Goal: Task Accomplishment & Management: Use online tool/utility

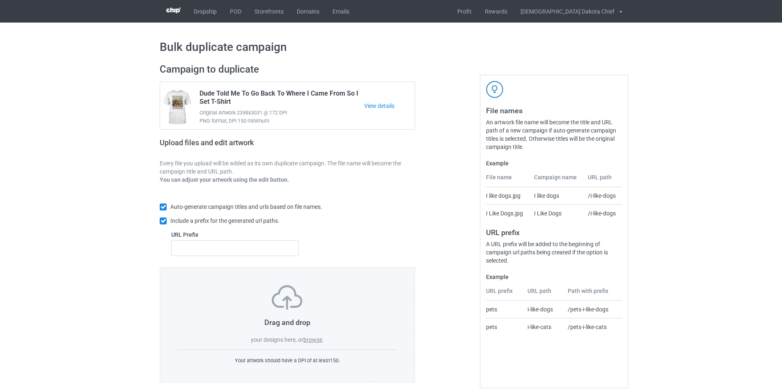
click at [307, 337] on label "browse" at bounding box center [312, 339] width 19 height 7
click at [0, 0] on input "browse" at bounding box center [0, 0] width 0 height 0
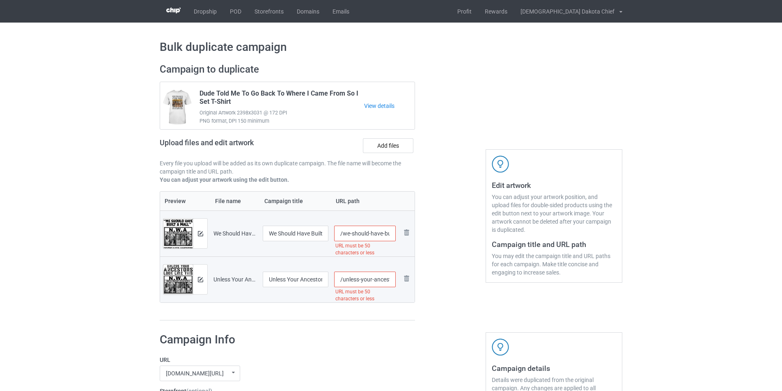
scroll to position [0, 138]
drag, startPoint x: 368, startPoint y: 233, endPoint x: 374, endPoint y: 233, distance: 6.2
click at [374, 233] on input "/we-should-have-built-a-wall-fighting-illegal-immigration-since-1492-v-19-b" at bounding box center [365, 234] width 62 height 16
click at [380, 234] on input "/we-shouldv-19-b" at bounding box center [365, 234] width 62 height 16
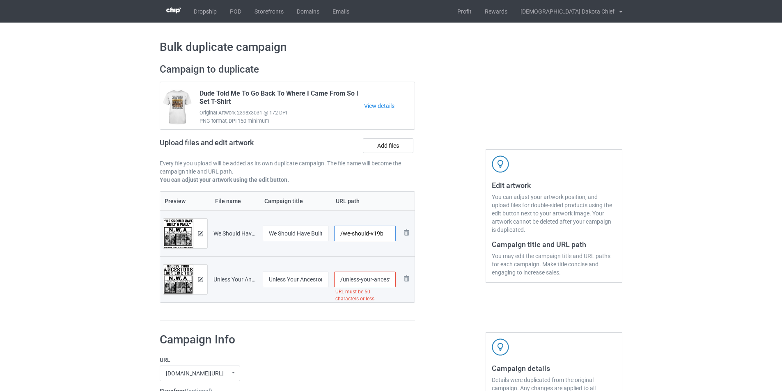
type input "/we-should-v19b"
drag, startPoint x: 372, startPoint y: 280, endPoint x: 374, endPoint y: 275, distance: 5.5
click at [374, 275] on input "/unless-your-ancestors-look-like-this-you-re-probably-an-immigrant-v-12-b" at bounding box center [365, 280] width 62 height 16
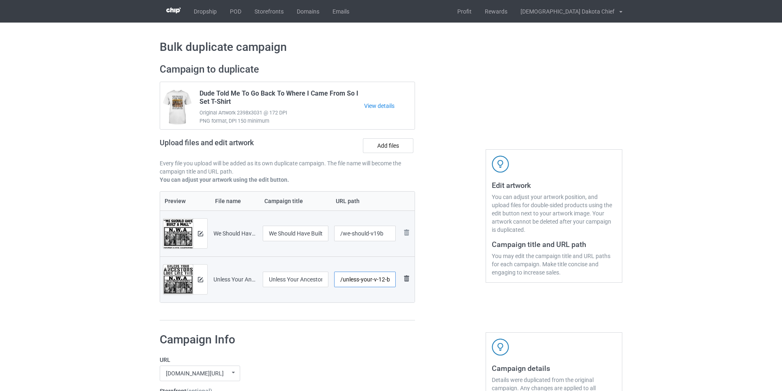
drag, startPoint x: 384, startPoint y: 279, endPoint x: 403, endPoint y: 279, distance: 19.3
click at [400, 279] on tr "Preview and edit artwork Unless Your Ancestors Look Like This You're Probably A…" at bounding box center [287, 279] width 254 height 46
click at [378, 280] on input "/unless-your-v-12" at bounding box center [365, 280] width 62 height 16
type input "/unless-your-v12"
click at [384, 233] on input "/we-should-v19b" at bounding box center [365, 234] width 62 height 16
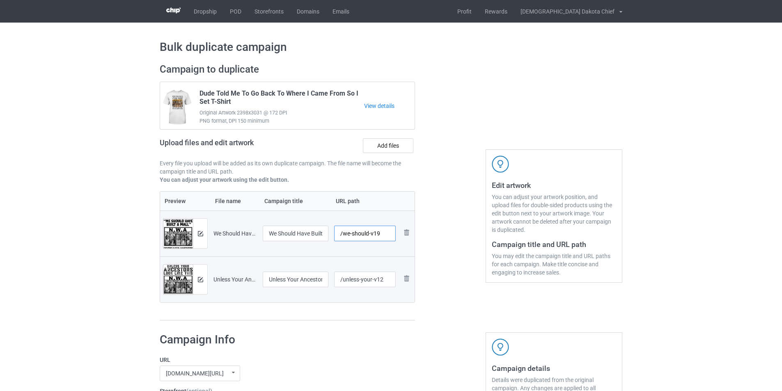
type input "/we-should-v19"
drag, startPoint x: 343, startPoint y: 360, endPoint x: 342, endPoint y: 356, distance: 4.7
click at [343, 358] on label "URL" at bounding box center [282, 360] width 244 height 8
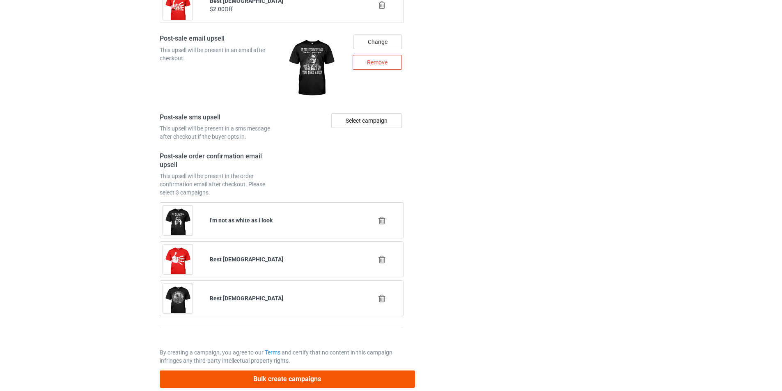
scroll to position [1141, 0]
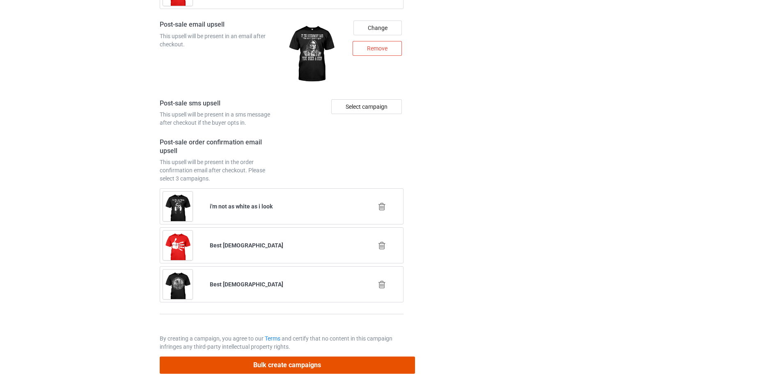
click at [315, 365] on button "Bulk create campaigns" at bounding box center [287, 365] width 255 height 17
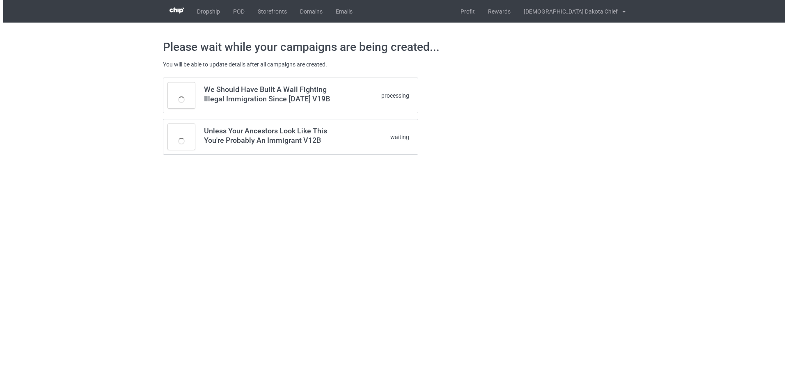
scroll to position [0, 0]
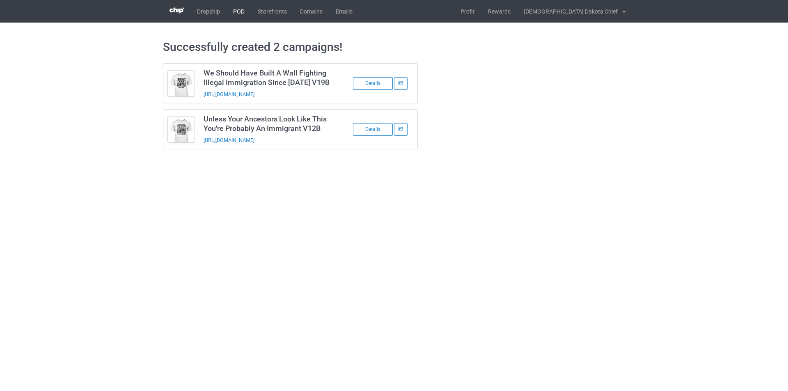
click at [237, 11] on link "POD" at bounding box center [238, 11] width 25 height 23
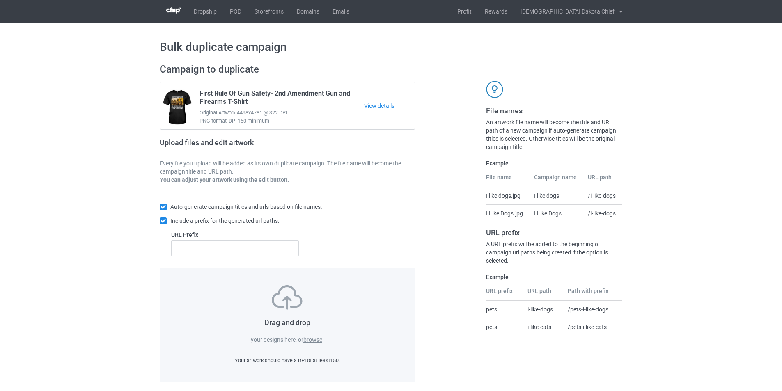
click at [315, 338] on label "browse" at bounding box center [312, 339] width 19 height 7
click at [0, 0] on input "browse" at bounding box center [0, 0] width 0 height 0
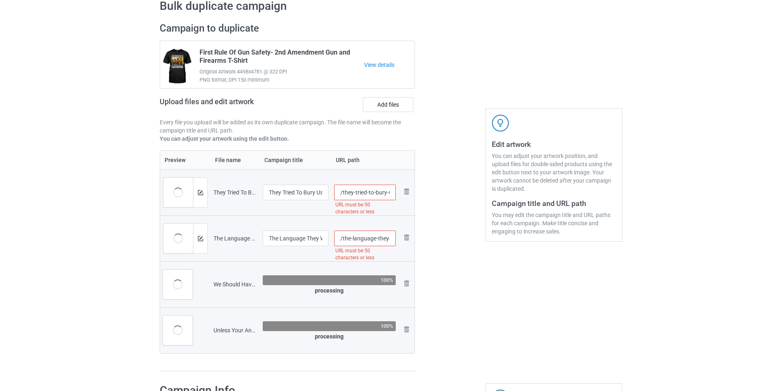
scroll to position [0, 114]
drag, startPoint x: 367, startPoint y: 192, endPoint x: 442, endPoint y: 192, distance: 75.5
click at [442, 192] on div "Campaign to duplicate First Rule Of Gun Safety- 2nd Amendment Gun and Firearms …" at bounding box center [391, 196] width 474 height 361
type input "/they-tried-to-bury-us-but-they-didn-t-know-we-were-seeds-t-shirt"
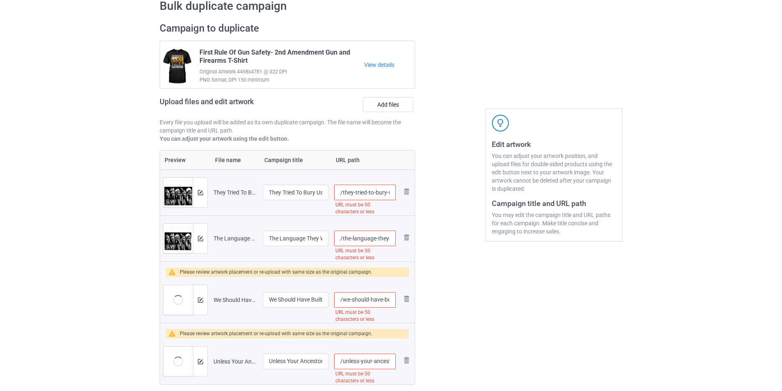
scroll to position [0, 118]
drag, startPoint x: 375, startPoint y: 239, endPoint x: 450, endPoint y: 240, distance: 74.3
click at [450, 240] on div "Campaign to duplicate First Rule Of Gun Safety- 2nd Amendment Gun and Firearms …" at bounding box center [391, 212] width 474 height 392
type input "/the-language01"
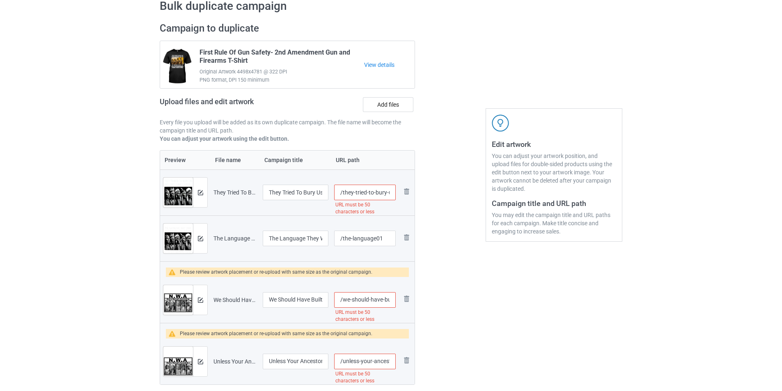
scroll to position [0, 114]
drag, startPoint x: 365, startPoint y: 192, endPoint x: 415, endPoint y: 192, distance: 50.1
click at [415, 192] on div "Campaign to duplicate First Rule Of Gun Safety- 2nd Amendment Gun and Firearms …" at bounding box center [287, 212] width 267 height 392
type input "/they-tried"
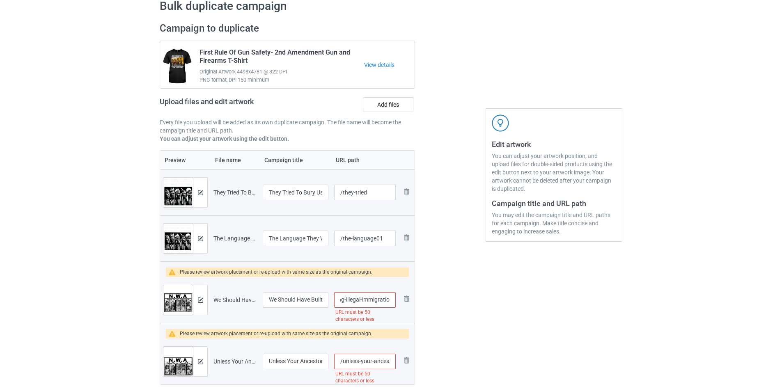
scroll to position [0, 140]
drag, startPoint x: 368, startPoint y: 300, endPoint x: 373, endPoint y: 300, distance: 5.3
click at [373, 300] on input "/we-should-have-built-a-wall-fighting-illegal-immigration-since-1492-v-19-w" at bounding box center [365, 300] width 62 height 16
click at [374, 300] on input "/we-should-v-19-w" at bounding box center [365, 300] width 62 height 16
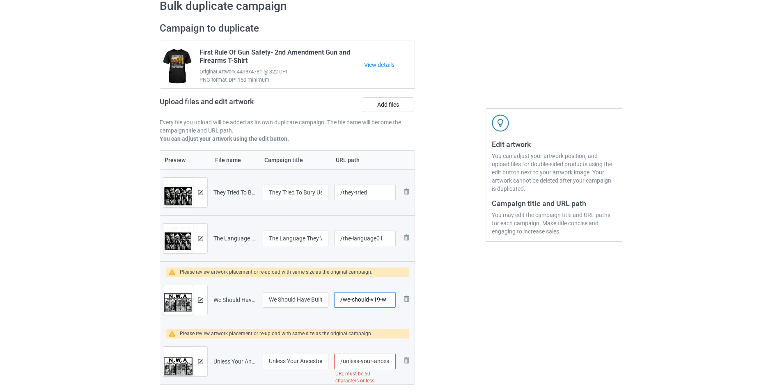
click at [380, 300] on input "/we-should-v19-w" at bounding box center [365, 300] width 62 height 16
type input "/we-should-v19w"
click at [370, 361] on input "/unless-your-ancestors-look-like-this-you-re-probably-an-immigrant-v-12-w" at bounding box center [365, 362] width 62 height 16
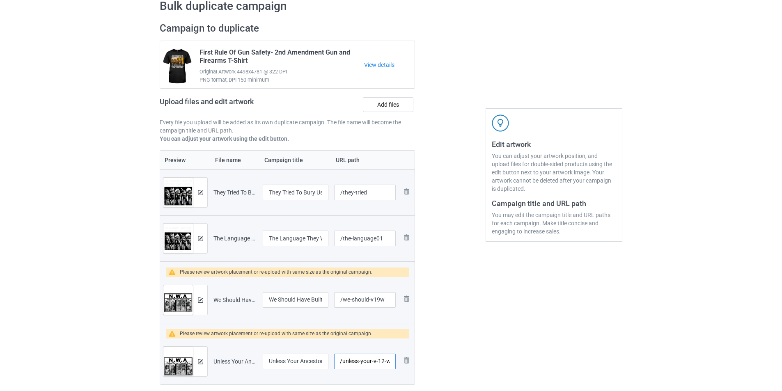
drag, startPoint x: 383, startPoint y: 362, endPoint x: 397, endPoint y: 371, distance: 16.2
click at [384, 362] on input "/unless-your-v-12-w" at bounding box center [365, 362] width 62 height 16
type input "/unless-your-v12w"
drag, startPoint x: 351, startPoint y: 238, endPoint x: 343, endPoint y: 236, distance: 8.8
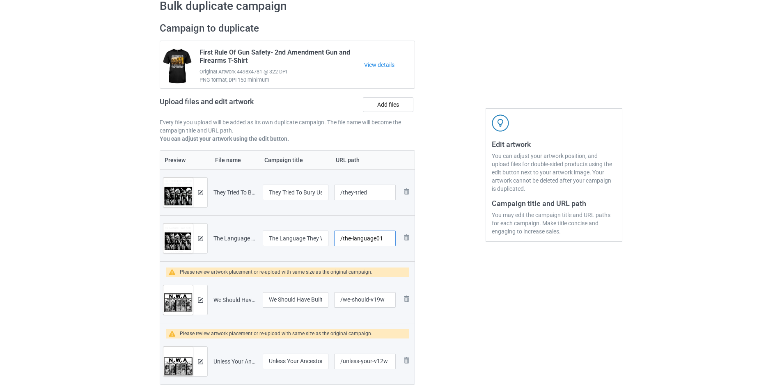
click at [343, 236] on input "/the-language01" at bounding box center [365, 239] width 62 height 16
type input "/language01"
click at [489, 302] on div "Edit artwork You can adjust your artwork position, and upload files for double-…" at bounding box center [554, 212] width 148 height 392
click at [197, 299] on div at bounding box center [200, 300] width 14 height 30
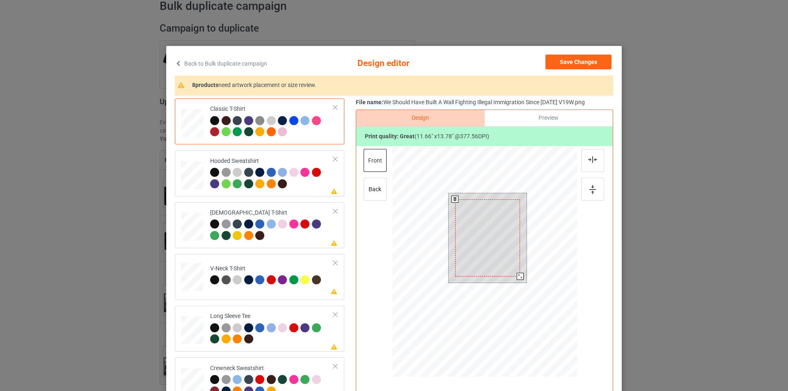
drag, startPoint x: 521, startPoint y: 281, endPoint x: 517, endPoint y: 273, distance: 8.1
click at [517, 273] on div at bounding box center [520, 276] width 7 height 7
click at [517, 277] on div at bounding box center [520, 276] width 7 height 7
click at [297, 188] on div at bounding box center [272, 179] width 124 height 23
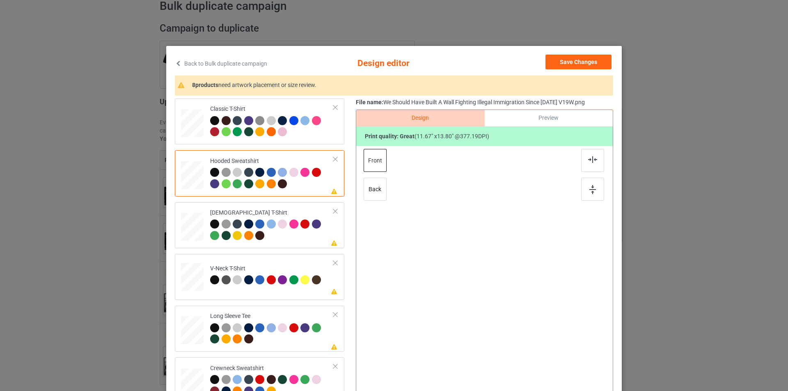
click at [473, 227] on div at bounding box center [484, 252] width 213 height 213
click at [300, 213] on div "[DEMOGRAPHIC_DATA] T-Shirt" at bounding box center [272, 224] width 124 height 31
click at [494, 229] on div at bounding box center [484, 252] width 213 height 213
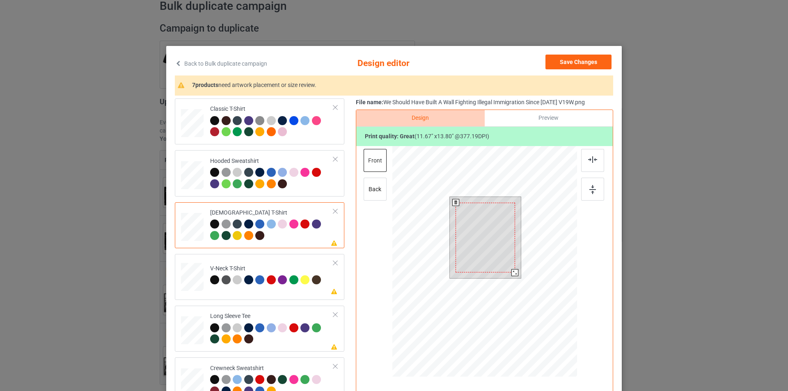
click at [477, 232] on div at bounding box center [484, 238] width 59 height 70
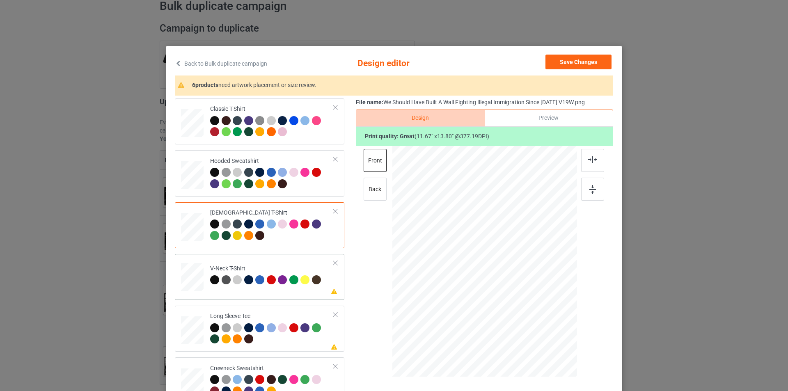
click at [287, 265] on div "V-Neck T-Shirt" at bounding box center [266, 274] width 113 height 19
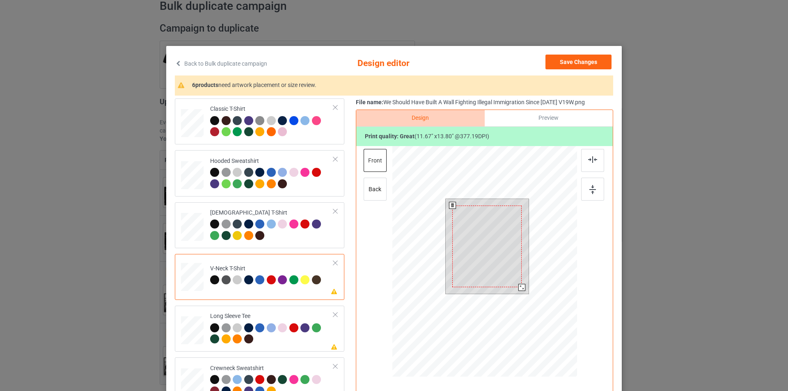
click at [479, 227] on div at bounding box center [486, 247] width 69 height 82
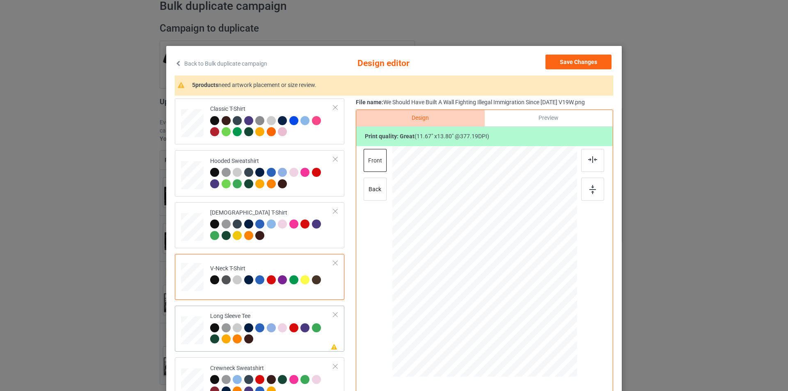
click at [297, 313] on div "Long Sleeve Tee" at bounding box center [272, 327] width 124 height 31
click at [491, 245] on div at bounding box center [484, 252] width 213 height 213
click at [491, 245] on div at bounding box center [488, 242] width 57 height 68
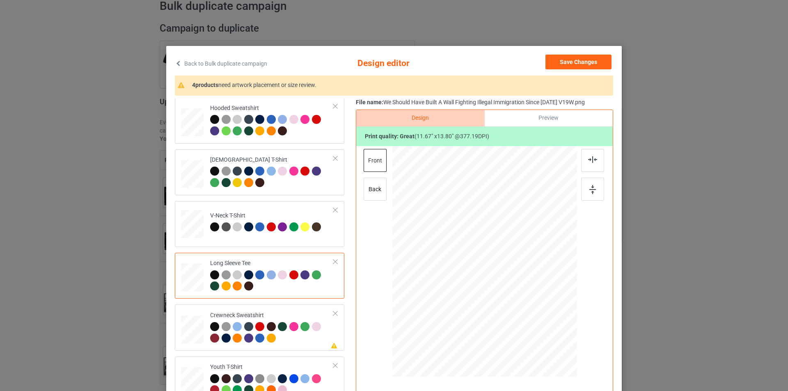
scroll to position [123, 0]
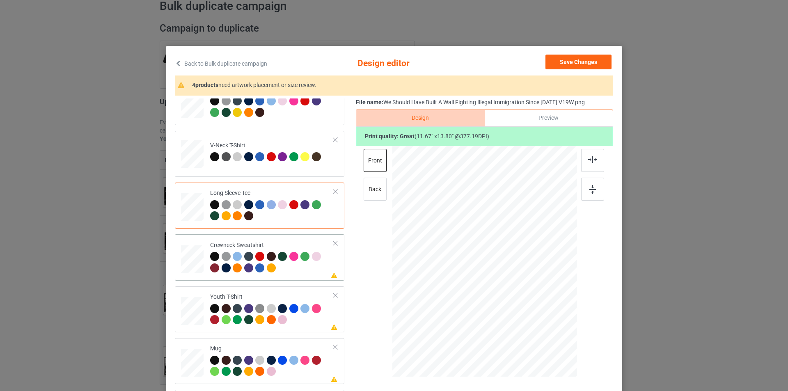
click at [306, 271] on div at bounding box center [272, 263] width 124 height 23
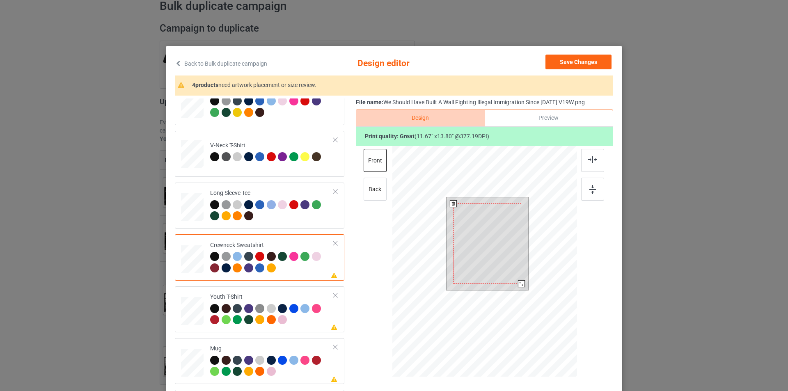
click at [480, 230] on div at bounding box center [487, 244] width 68 height 80
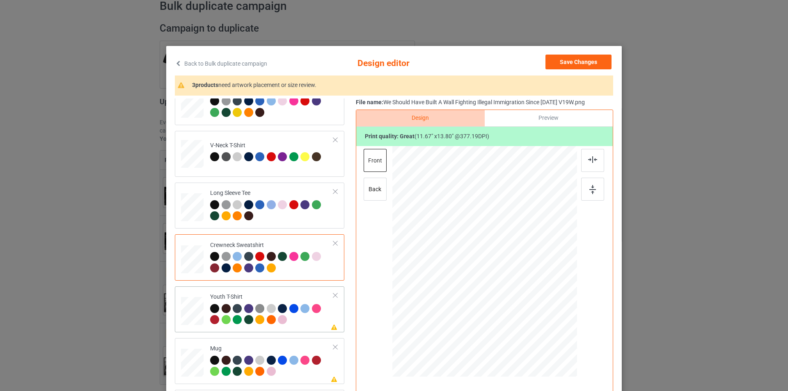
click at [301, 325] on div at bounding box center [272, 315] width 124 height 23
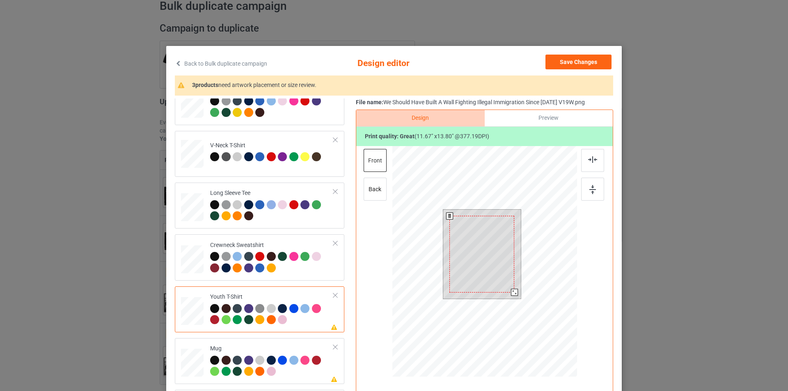
click at [500, 218] on div at bounding box center [481, 254] width 65 height 77
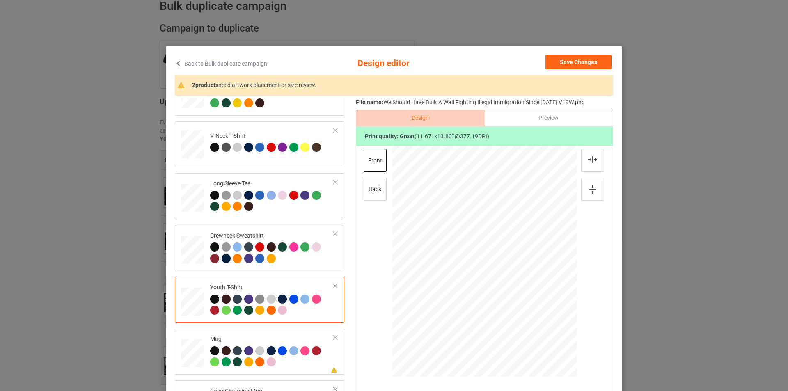
scroll to position [141, 0]
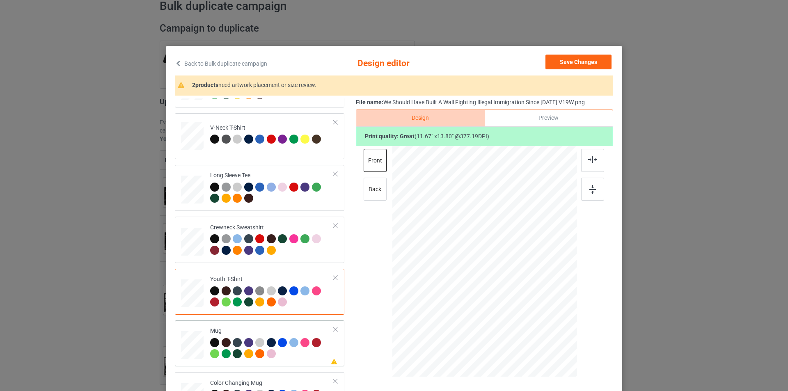
click at [300, 347] on div at bounding box center [305, 343] width 11 height 11
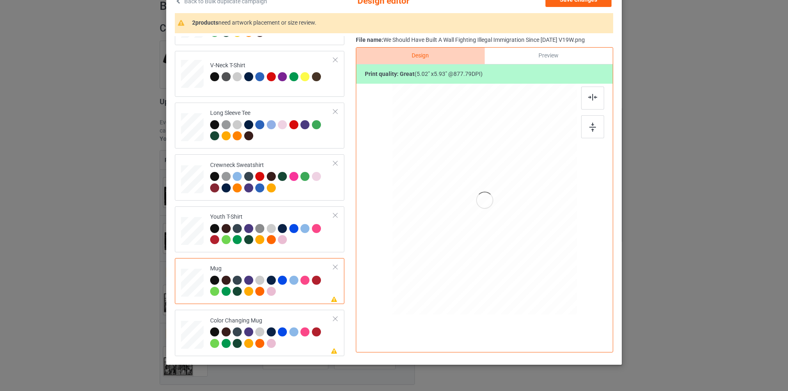
scroll to position [82, 0]
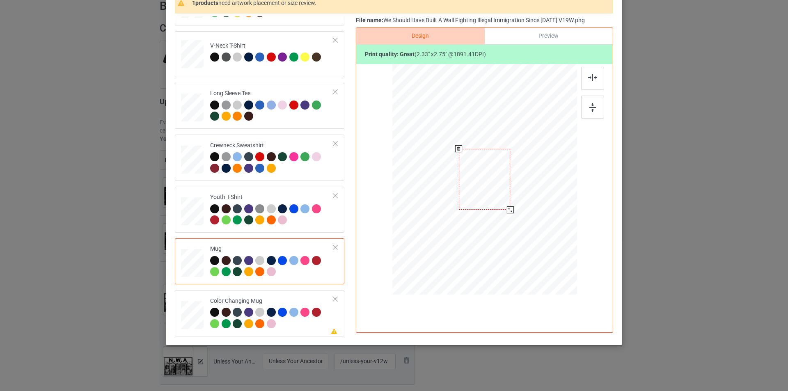
drag, startPoint x: 535, startPoint y: 241, endPoint x: 509, endPoint y: 206, distance: 44.2
click at [509, 206] on div at bounding box center [510, 209] width 7 height 7
drag, startPoint x: 482, startPoint y: 181, endPoint x: 533, endPoint y: 181, distance: 50.9
click at [533, 181] on div at bounding box center [535, 179] width 51 height 61
click at [558, 209] on div at bounding box center [561, 210] width 7 height 7
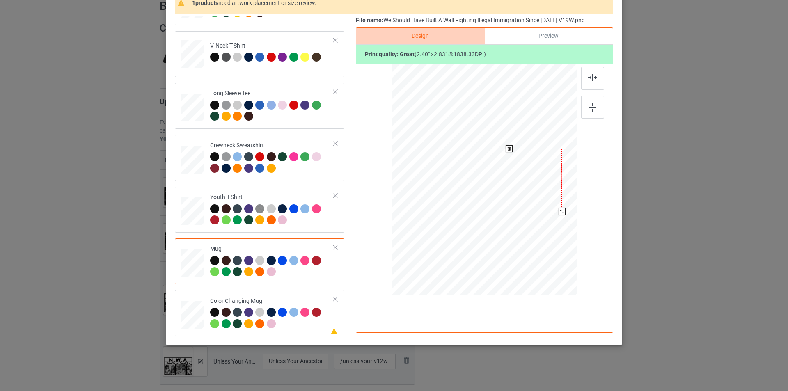
click at [542, 193] on div at bounding box center [535, 180] width 53 height 62
click at [282, 300] on div "Color Changing Mug" at bounding box center [272, 312] width 124 height 31
click at [527, 180] on div at bounding box center [535, 180] width 53 height 62
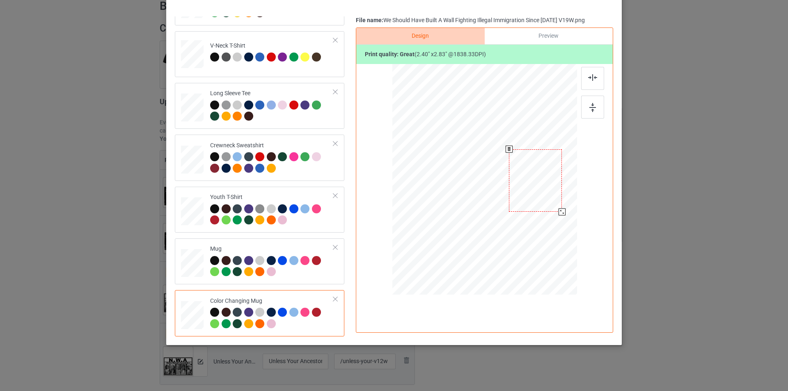
click at [528, 180] on div at bounding box center [535, 180] width 53 height 62
click at [534, 177] on div at bounding box center [535, 179] width 53 height 62
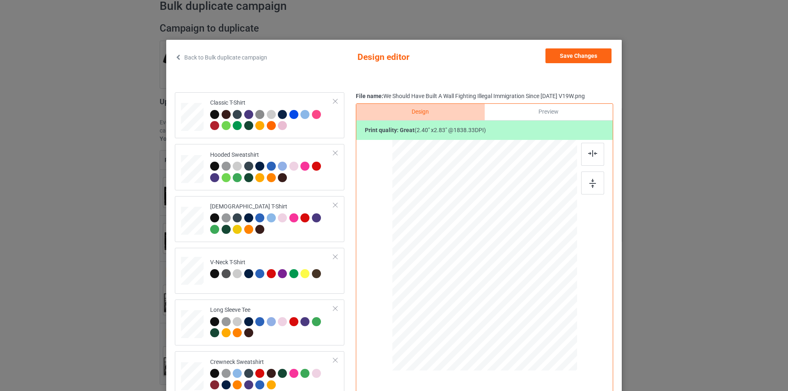
scroll to position [0, 0]
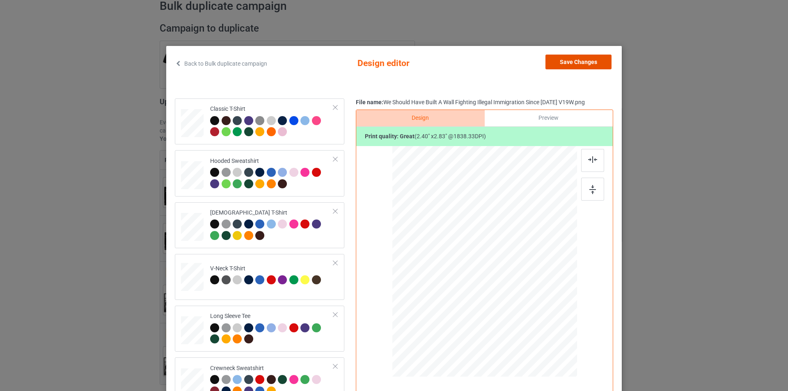
click at [569, 62] on button "Save Changes" at bounding box center [578, 62] width 66 height 15
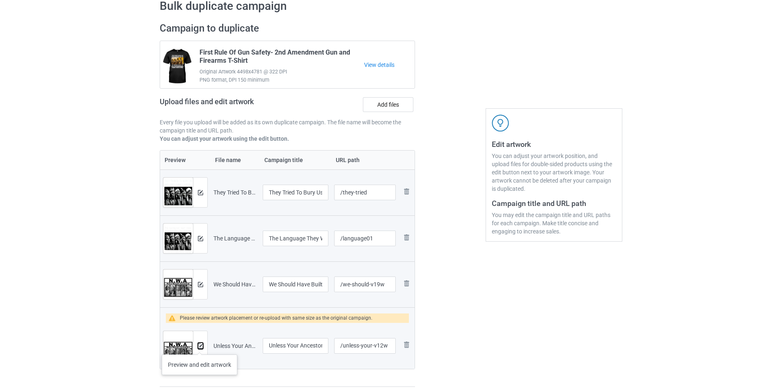
click at [199, 346] on img at bounding box center [200, 345] width 5 height 5
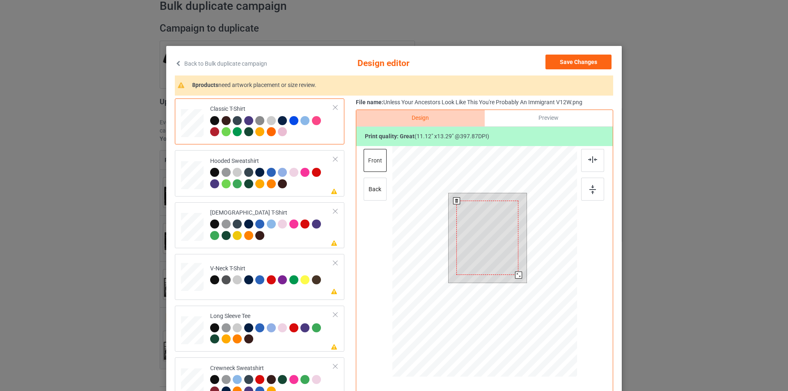
drag, startPoint x: 522, startPoint y: 282, endPoint x: 516, endPoint y: 274, distance: 9.7
click at [516, 274] on div at bounding box center [518, 275] width 7 height 7
click at [303, 188] on div at bounding box center [272, 179] width 124 height 23
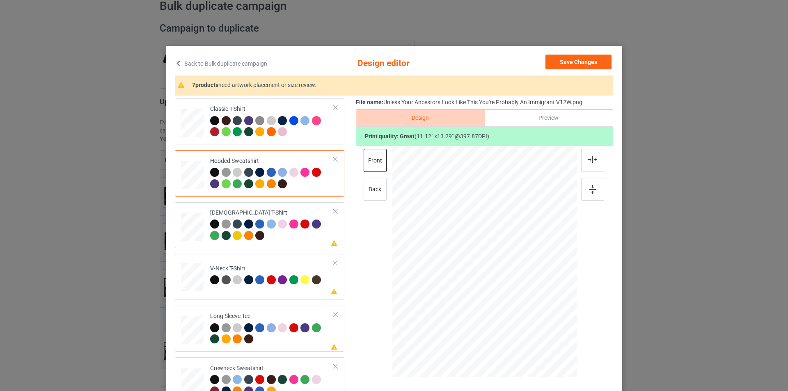
click at [506, 238] on div at bounding box center [486, 240] width 53 height 63
click at [288, 216] on div "[DEMOGRAPHIC_DATA] T-Shirt" at bounding box center [272, 224] width 124 height 31
click at [488, 243] on div at bounding box center [485, 237] width 57 height 67
click at [287, 264] on td "Please review artwork placement V-Neck T-Shirt" at bounding box center [272, 275] width 133 height 36
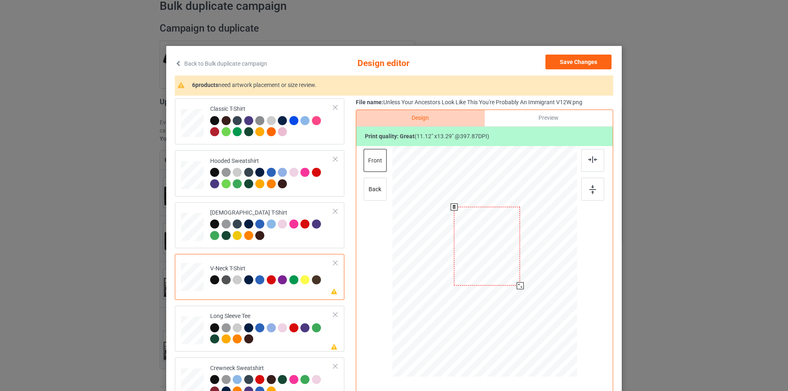
click at [478, 236] on div at bounding box center [487, 246] width 66 height 79
click at [277, 291] on td "V-Neck T-Shirt" at bounding box center [272, 275] width 133 height 36
click at [292, 338] on div at bounding box center [272, 334] width 124 height 23
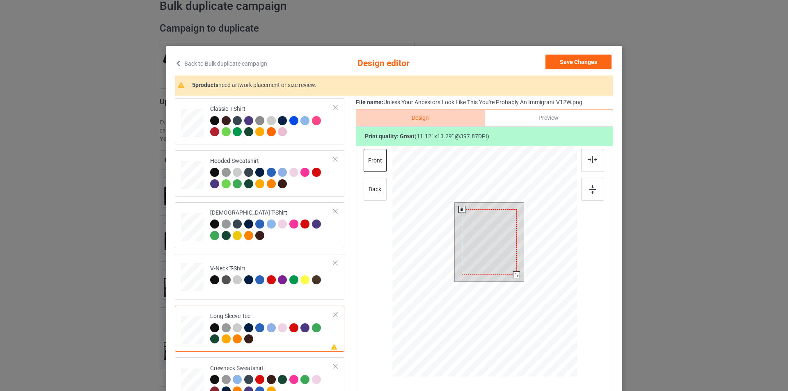
click at [481, 235] on div at bounding box center [489, 241] width 55 height 65
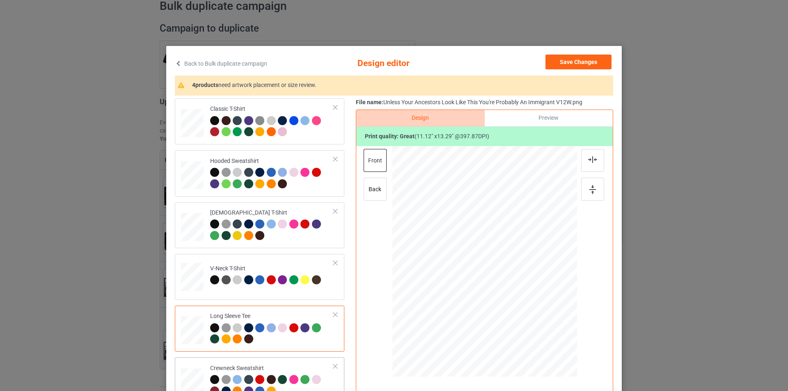
click at [283, 368] on div "Crewneck Sweatshirt" at bounding box center [272, 379] width 124 height 31
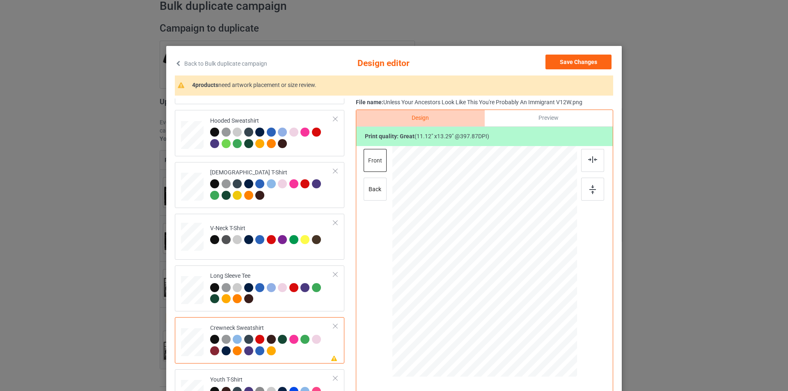
scroll to position [123, 0]
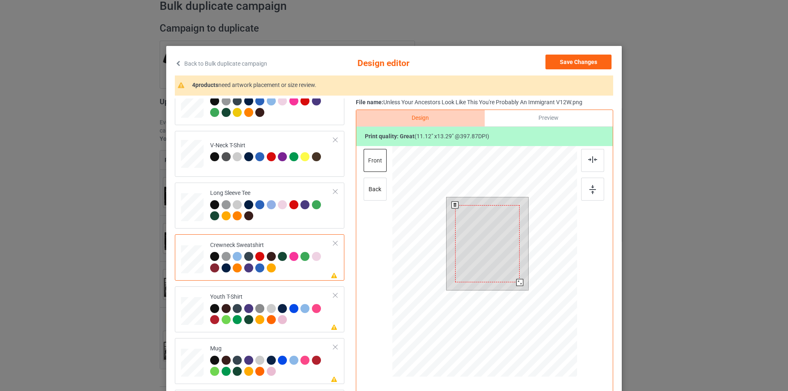
click at [479, 239] on div at bounding box center [487, 243] width 65 height 77
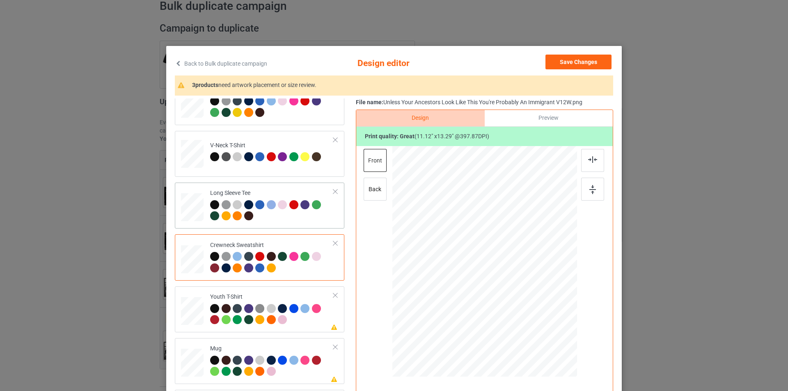
scroll to position [141, 0]
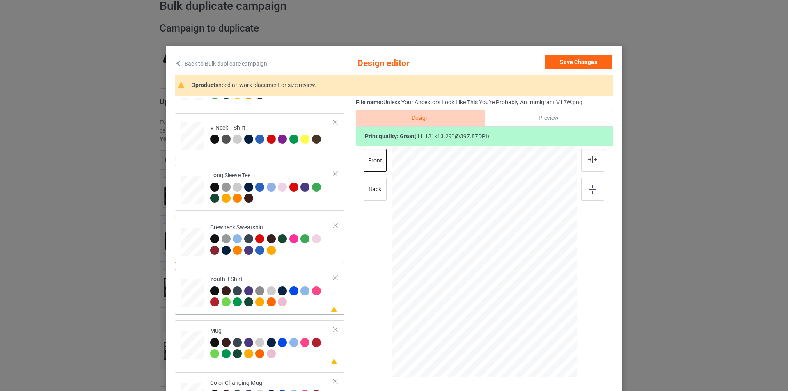
click at [300, 307] on div at bounding box center [272, 297] width 124 height 23
click at [485, 248] on div at bounding box center [484, 252] width 213 height 213
click at [485, 248] on div at bounding box center [482, 254] width 62 height 74
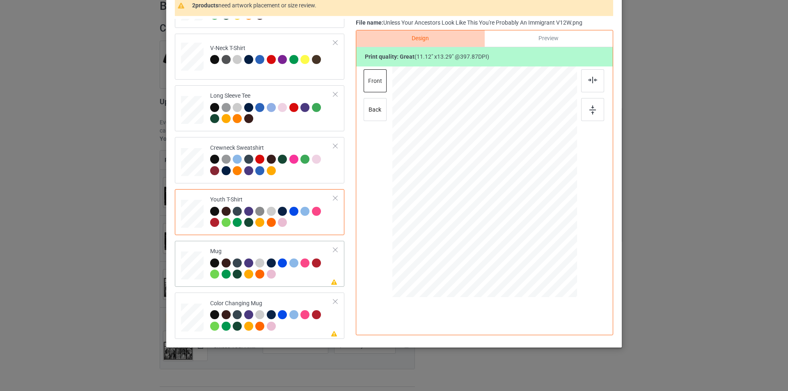
scroll to position [82, 0]
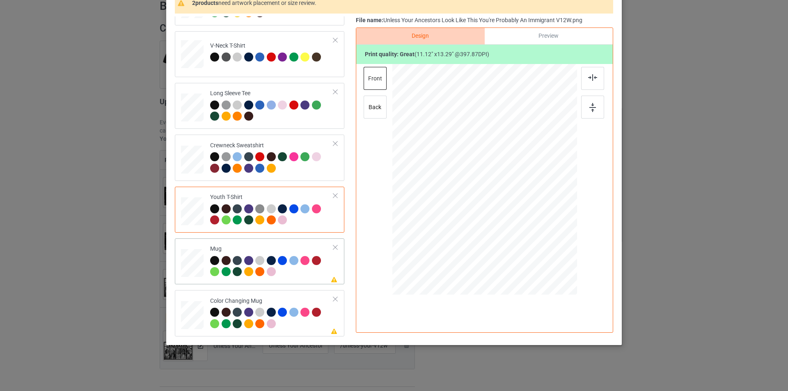
click at [305, 277] on div at bounding box center [272, 267] width 124 height 23
drag, startPoint x: 538, startPoint y: 245, endPoint x: 513, endPoint y: 204, distance: 48.8
click at [513, 204] on div at bounding box center [484, 179] width 185 height 77
drag, startPoint x: 478, startPoint y: 162, endPoint x: 528, endPoint y: 163, distance: 50.9
click at [528, 163] on div at bounding box center [535, 180] width 50 height 60
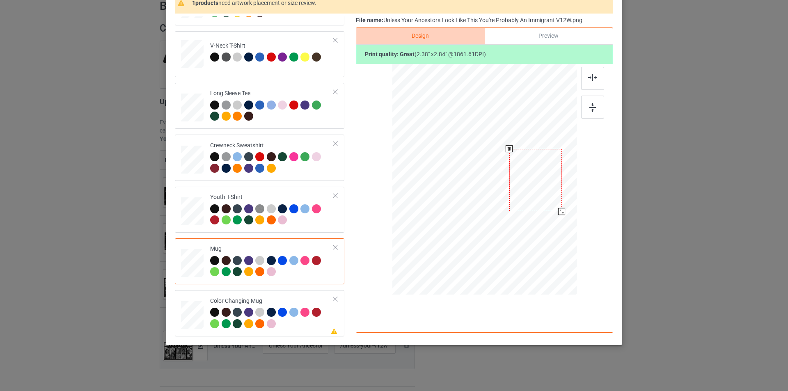
click at [558, 211] on div at bounding box center [561, 211] width 7 height 7
click at [546, 193] on div at bounding box center [535, 179] width 53 height 63
click at [540, 188] on div at bounding box center [536, 181] width 53 height 63
click at [560, 211] on div at bounding box center [562, 212] width 7 height 7
click at [551, 185] on div at bounding box center [535, 180] width 53 height 64
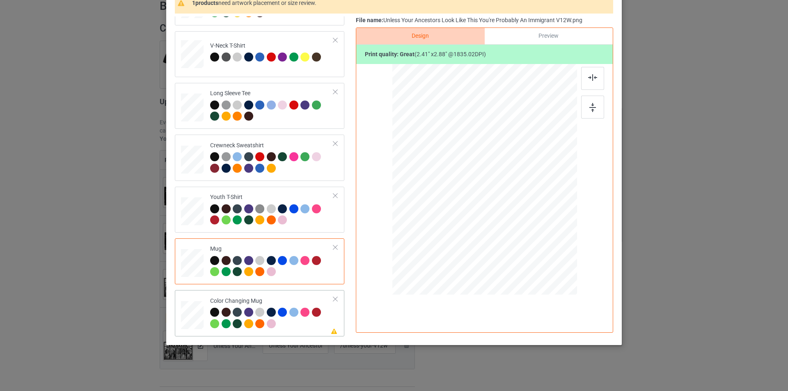
click at [281, 295] on td "Please review artwork placement Color Changing Mug" at bounding box center [272, 312] width 133 height 39
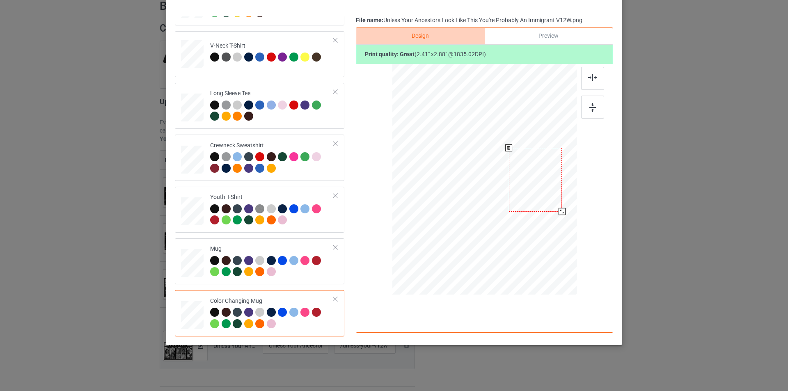
click at [532, 179] on div at bounding box center [535, 180] width 53 height 64
click at [535, 309] on div "Design Preview Print quality: great ( 2.41 " x 2.88 " @ 1835.02 DPI)" at bounding box center [484, 179] width 257 height 305
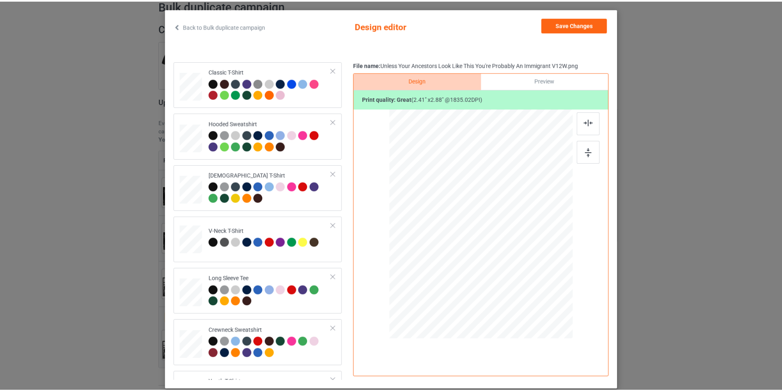
scroll to position [0, 0]
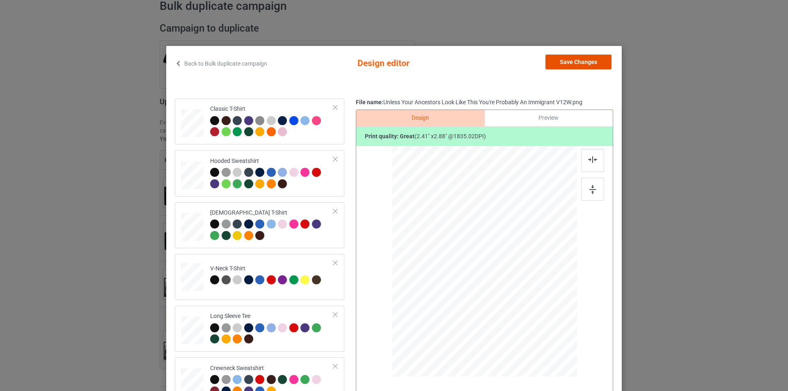
click at [589, 59] on button "Save Changes" at bounding box center [578, 62] width 66 height 15
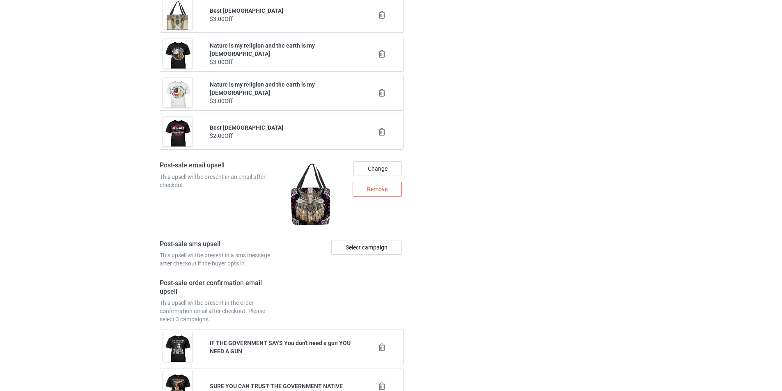
scroll to position [1230, 0]
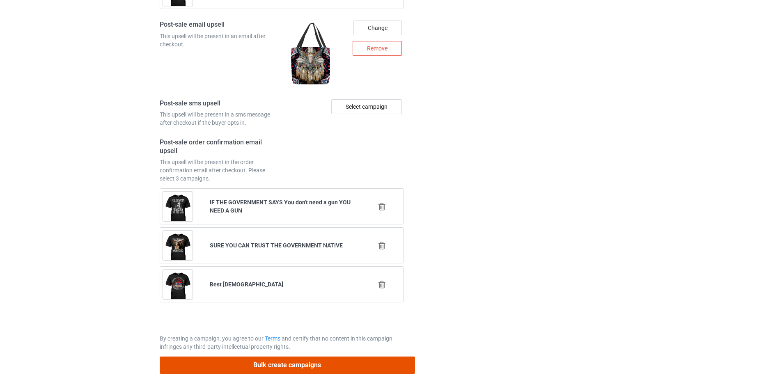
click at [299, 366] on button "Bulk create campaigns" at bounding box center [287, 365] width 255 height 17
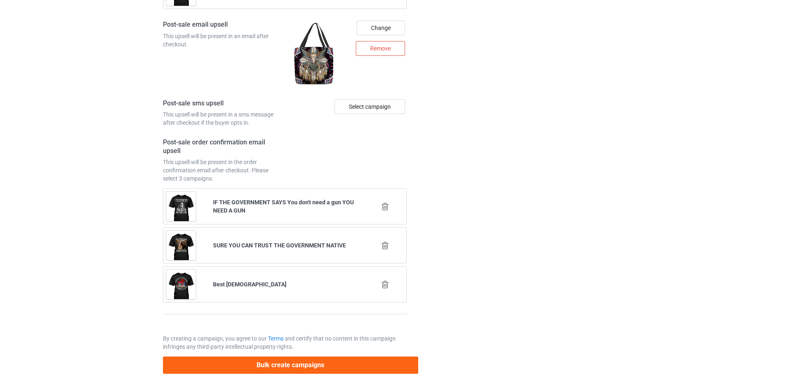
scroll to position [0, 0]
